Goal: Information Seeking & Learning: Learn about a topic

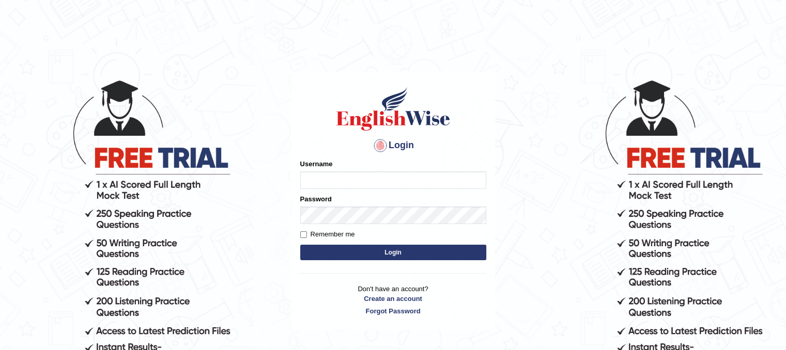
type input "PunamRijal"
click at [389, 250] on button "Login" at bounding box center [393, 252] width 186 height 15
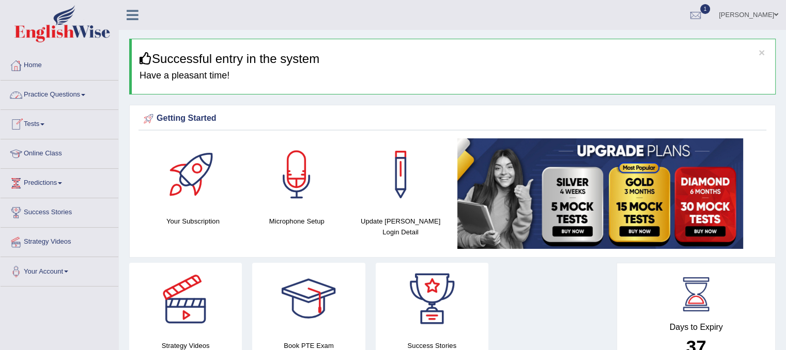
click at [43, 67] on link "Home" at bounding box center [60, 64] width 118 height 26
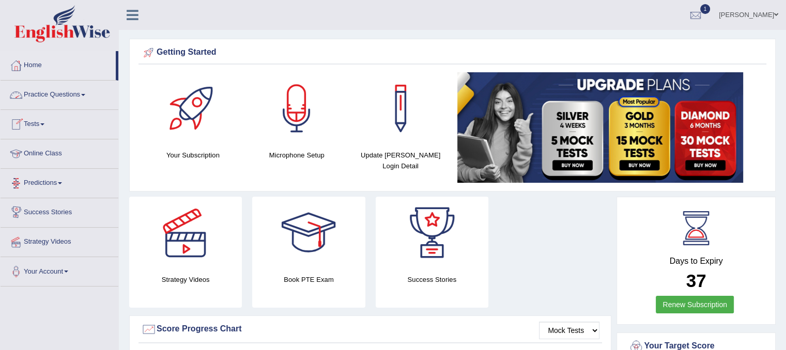
click at [50, 178] on link "Predictions" at bounding box center [60, 182] width 118 height 26
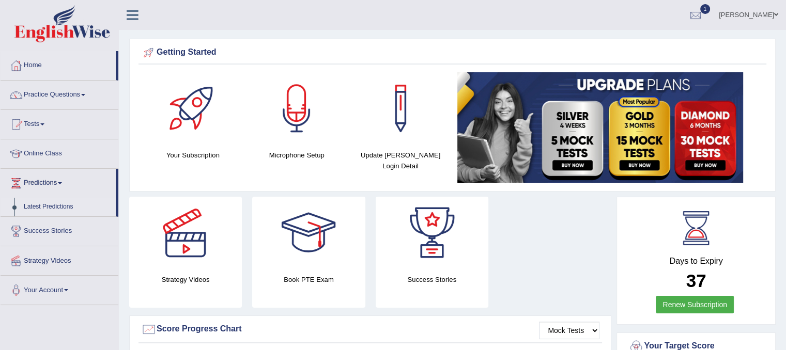
click at [51, 208] on link "Latest Predictions" at bounding box center [67, 207] width 97 height 19
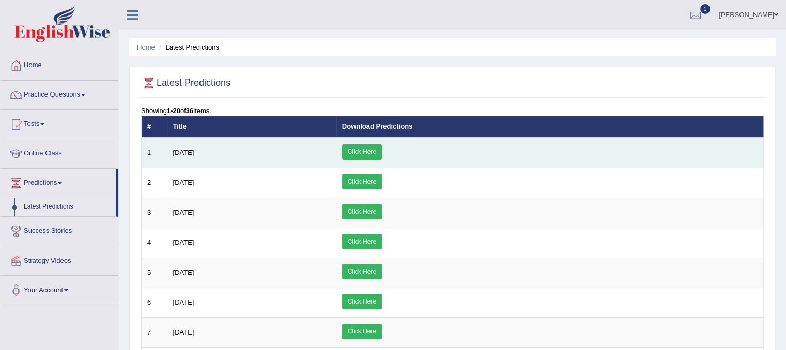
click at [382, 151] on link "Click Here" at bounding box center [362, 151] width 40 height 15
